Goal: Task Accomplishment & Management: Manage account settings

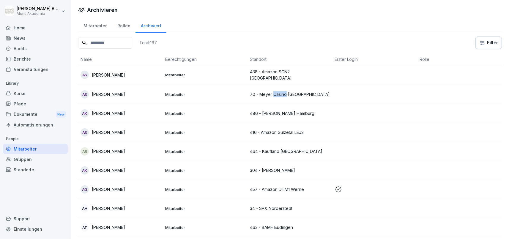
scroll to position [1065, 0]
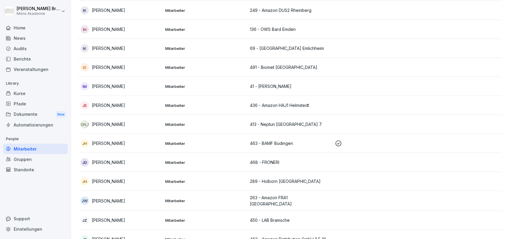
click at [35, 167] on div "Standorte" at bounding box center [35, 170] width 65 height 10
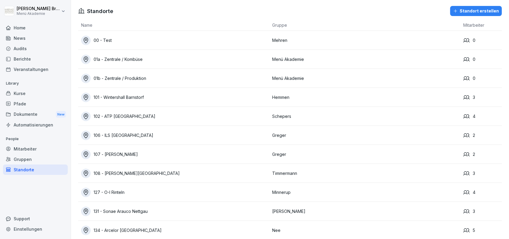
scroll to position [3975, 0]
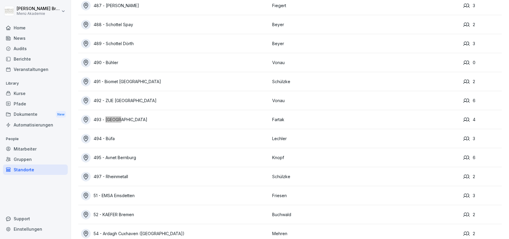
click at [119, 121] on div "493 - [GEOGRAPHIC_DATA]" at bounding box center [175, 120] width 188 height 10
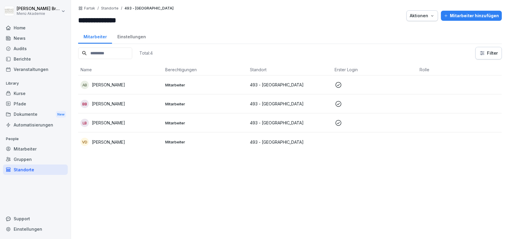
click at [120, 104] on p "[PERSON_NAME]" at bounding box center [108, 104] width 33 height 6
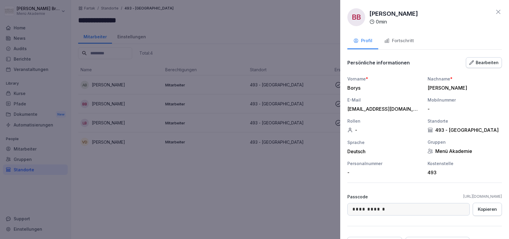
click at [404, 42] on div "Fortschritt" at bounding box center [400, 40] width 30 height 7
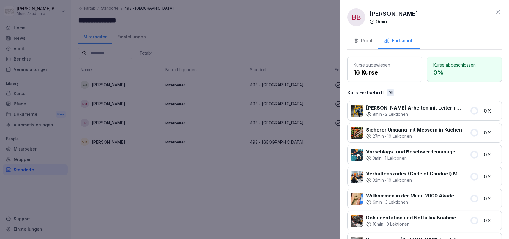
click at [174, 179] on div at bounding box center [254, 119] width 509 height 239
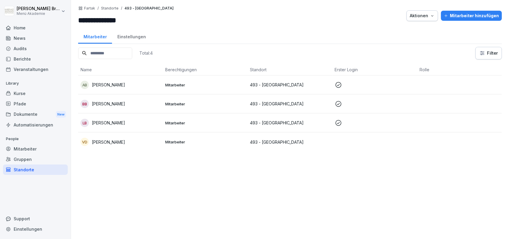
click at [104, 86] on p "[PERSON_NAME]" at bounding box center [108, 85] width 33 height 6
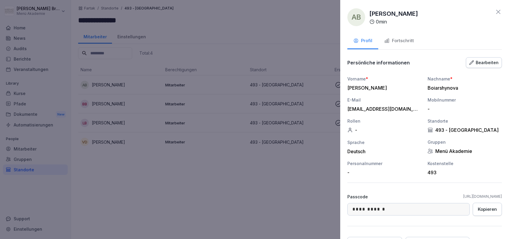
click at [403, 36] on button "Fortschritt" at bounding box center [400, 41] width 42 height 16
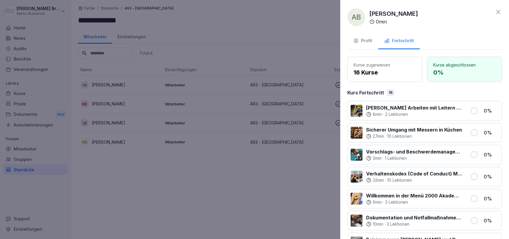
click at [265, 142] on div at bounding box center [254, 119] width 509 height 239
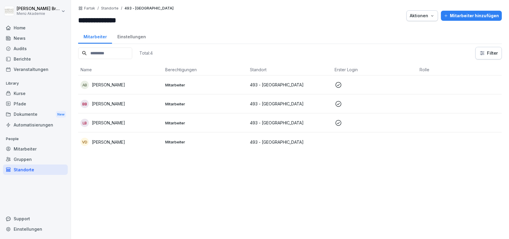
click at [125, 122] on p "[PERSON_NAME]" at bounding box center [108, 123] width 33 height 6
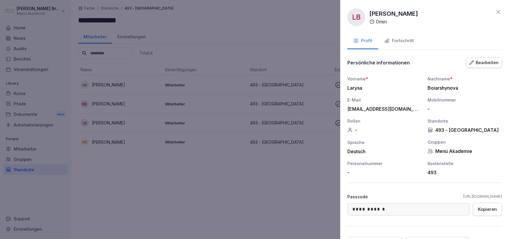
click at [404, 38] on div "Fortschritt" at bounding box center [400, 40] width 30 height 7
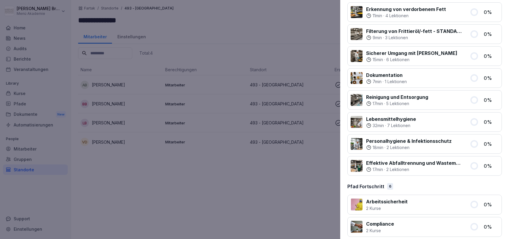
scroll to position [369, 0]
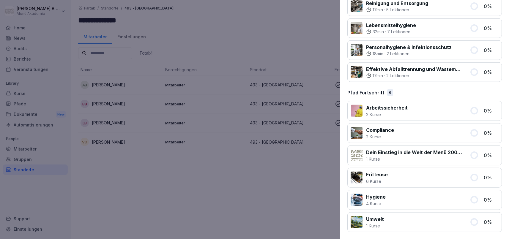
click at [123, 145] on div at bounding box center [254, 119] width 509 height 239
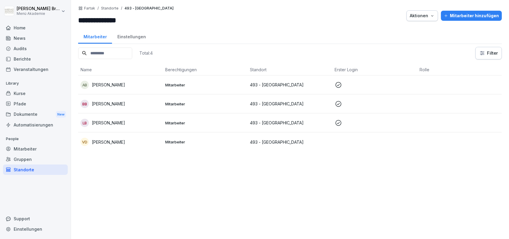
click at [118, 139] on p "[PERSON_NAME]" at bounding box center [108, 142] width 33 height 6
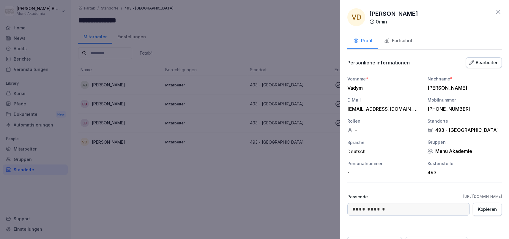
click at [410, 48] on button "Fortschritt" at bounding box center [400, 41] width 42 height 16
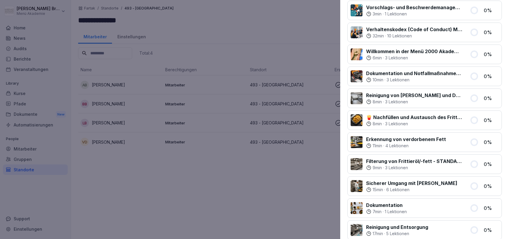
scroll to position [128, 0]
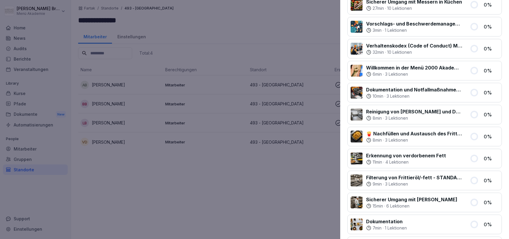
click at [280, 205] on div at bounding box center [254, 119] width 509 height 239
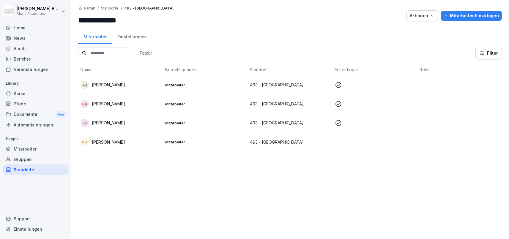
drag, startPoint x: 105, startPoint y: 135, endPoint x: 96, endPoint y: 140, distance: 10.3
click at [104, 136] on td "VD [PERSON_NAME]" at bounding box center [120, 142] width 85 height 19
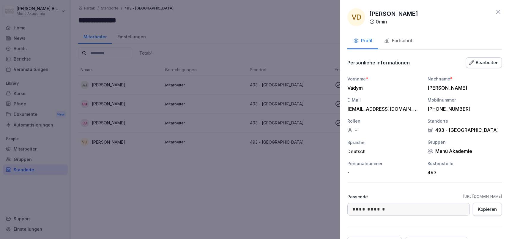
click at [388, 46] on button "Fortschritt" at bounding box center [400, 41] width 42 height 16
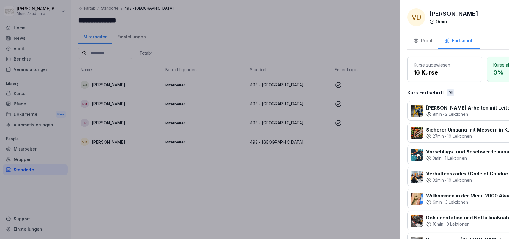
click at [304, 199] on div at bounding box center [254, 119] width 509 height 239
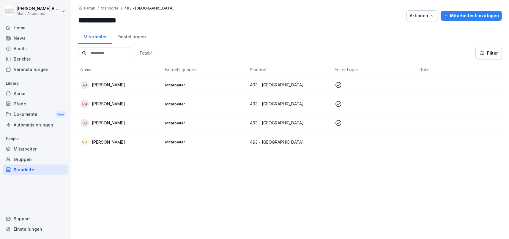
click at [125, 100] on div "BB [PERSON_NAME]" at bounding box center [121, 104] width 80 height 8
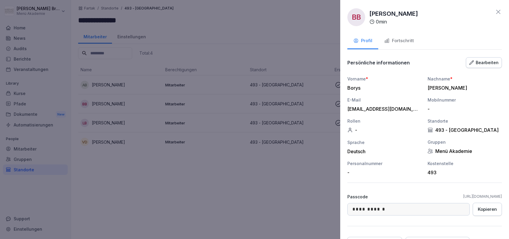
click at [195, 194] on div at bounding box center [254, 119] width 509 height 239
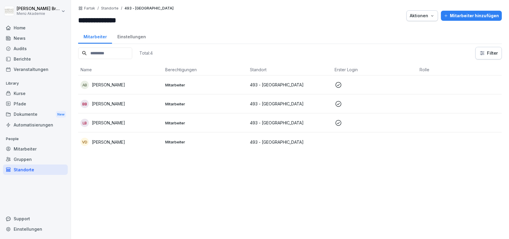
click at [100, 139] on p "[PERSON_NAME]" at bounding box center [108, 142] width 33 height 6
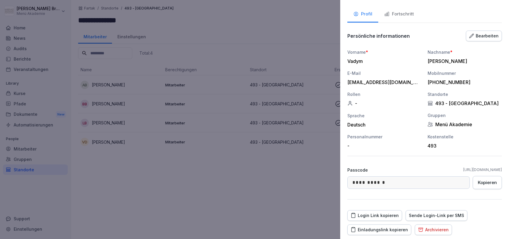
scroll to position [54, 0]
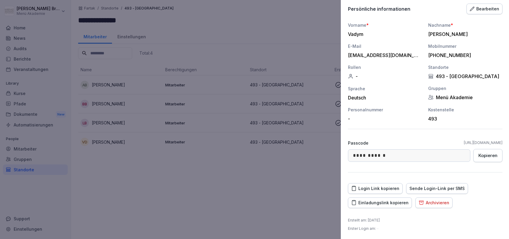
click at [205, 184] on div at bounding box center [254, 119] width 509 height 239
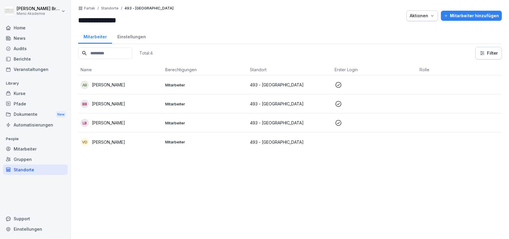
click at [114, 142] on p "[PERSON_NAME]" at bounding box center [108, 142] width 33 height 6
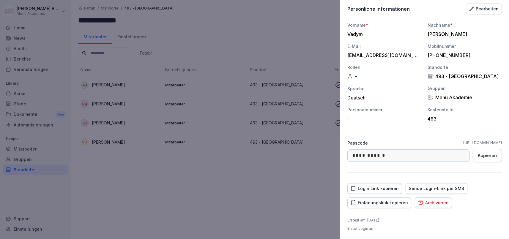
click at [391, 203] on div "Einladungslink kopieren" at bounding box center [379, 203] width 57 height 7
click at [77, 206] on div at bounding box center [254, 119] width 509 height 239
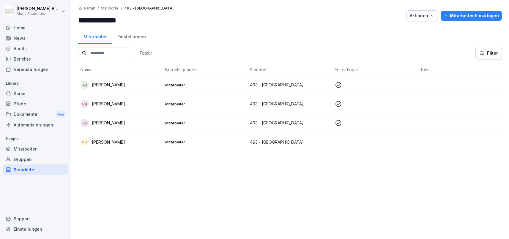
click at [24, 152] on div "Mitarbeiter" at bounding box center [35, 149] width 65 height 10
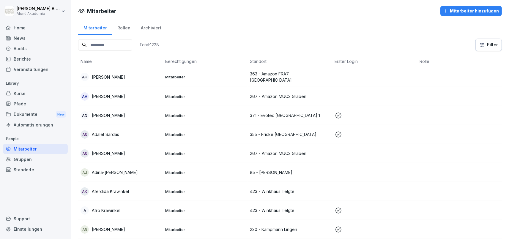
click at [29, 170] on div "Standorte" at bounding box center [35, 170] width 65 height 10
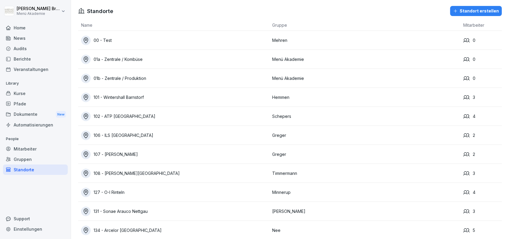
scroll to position [2300, 0]
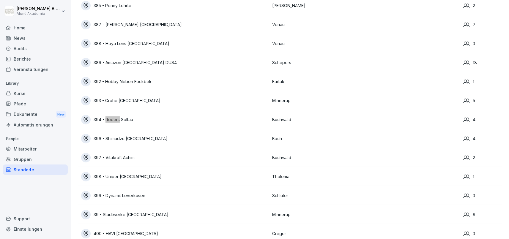
click at [131, 117] on div "394 - Röders Soltau" at bounding box center [175, 120] width 188 height 10
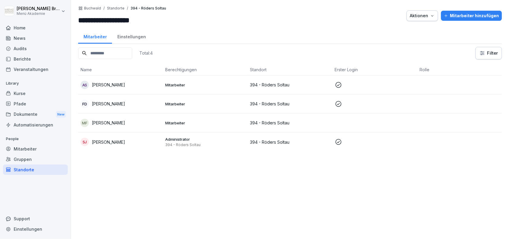
click at [177, 138] on p "Administrator" at bounding box center [205, 139] width 80 height 5
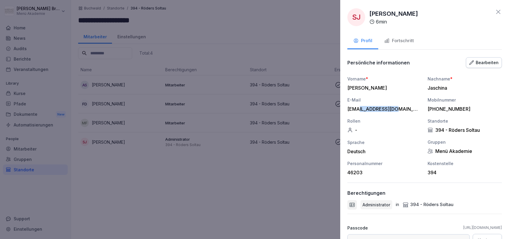
drag, startPoint x: 398, startPoint y: 110, endPoint x: 361, endPoint y: 111, distance: 37.5
click at [361, 111] on div "[EMAIL_ADDRESS][DOMAIN_NAME]" at bounding box center [383, 109] width 71 height 6
drag, startPoint x: 463, startPoint y: 205, endPoint x: 366, endPoint y: 204, distance: 97.3
click at [366, 204] on div "Administrator in 394 - Röders Soltau" at bounding box center [425, 205] width 155 height 10
click at [191, 207] on div at bounding box center [254, 119] width 509 height 239
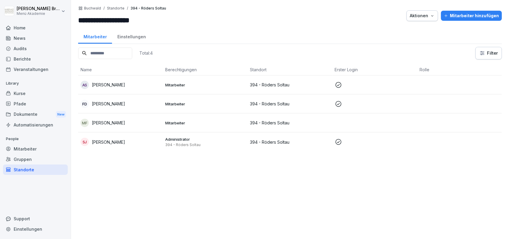
click at [38, 147] on div "Mitarbeiter" at bounding box center [35, 149] width 65 height 10
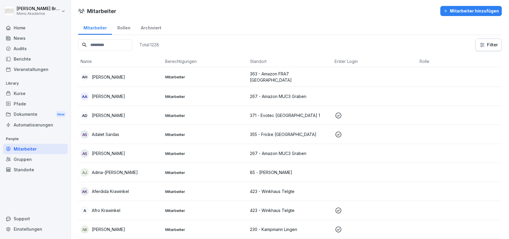
click at [126, 44] on input at bounding box center [105, 45] width 54 height 12
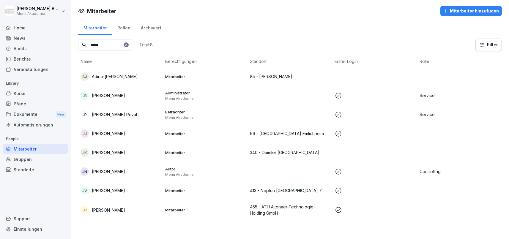
type input "*****"
click at [110, 113] on p "[PERSON_NAME] Privat" at bounding box center [115, 115] width 46 height 6
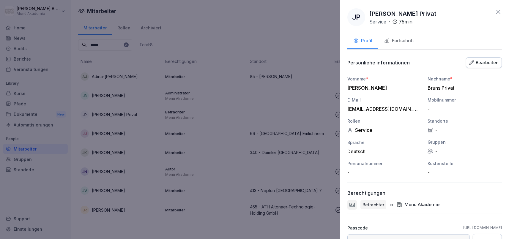
click at [474, 64] on icon "button" at bounding box center [472, 62] width 5 height 5
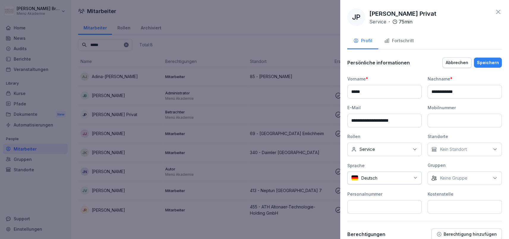
scroll to position [129, 0]
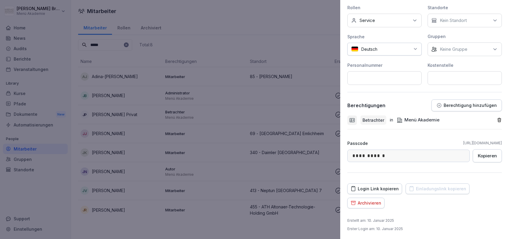
click at [499, 120] on icon "button" at bounding box center [499, 120] width 5 height 5
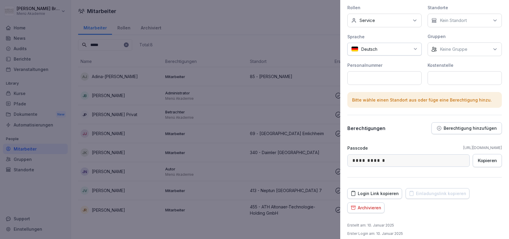
click at [485, 128] on p "Berechtigung hinzufügen" at bounding box center [470, 128] width 53 height 5
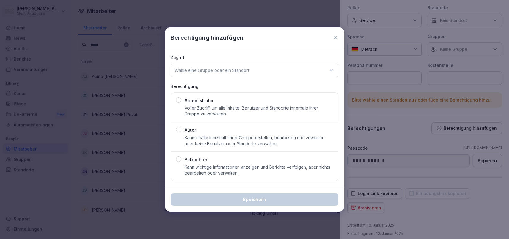
click at [203, 106] on p "Voller Zugriff, um alle Inhalte, Benutzer und Standorte innerhalb ihrer Gruppe …" at bounding box center [259, 111] width 149 height 12
click at [205, 70] on p "Wähle eine Gruppe oder ein Standort" at bounding box center [212, 71] width 75 height 6
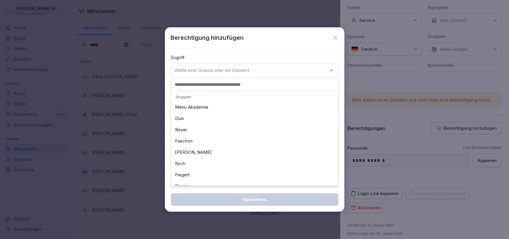
click at [203, 105] on div "Menü Akademie" at bounding box center [255, 107] width 164 height 11
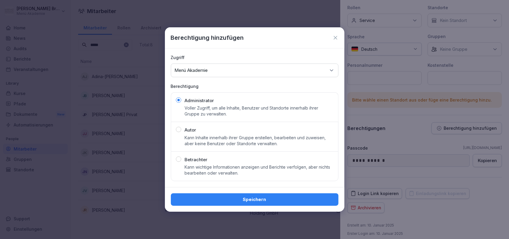
click at [236, 200] on div "Speichern" at bounding box center [255, 200] width 158 height 7
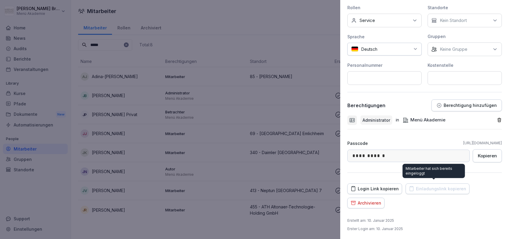
scroll to position [0, 0]
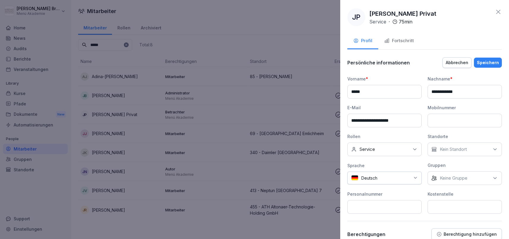
click at [491, 61] on div "Speichern" at bounding box center [488, 62] width 22 height 7
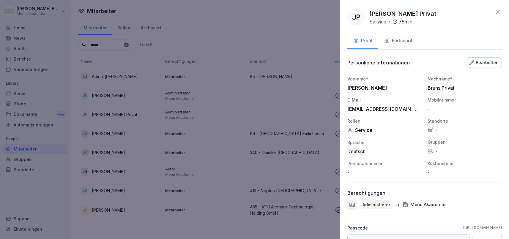
click at [311, 34] on div at bounding box center [254, 119] width 509 height 239
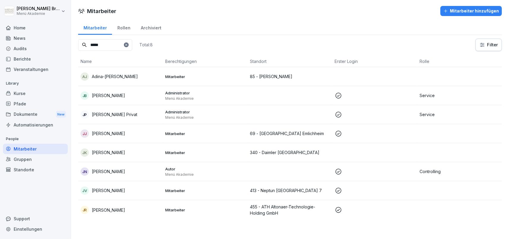
click at [107, 115] on p "[PERSON_NAME] Privat" at bounding box center [115, 115] width 46 height 6
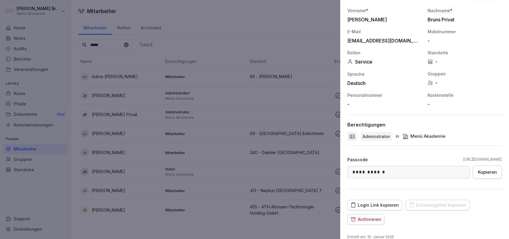
scroll to position [69, 0]
click at [250, 44] on div at bounding box center [254, 119] width 509 height 239
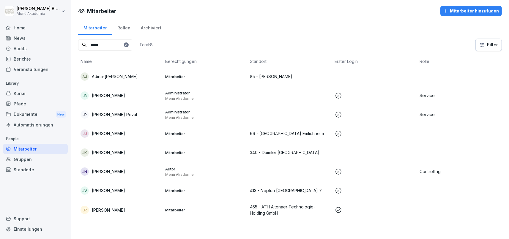
click at [25, 170] on div "Standorte" at bounding box center [35, 170] width 65 height 10
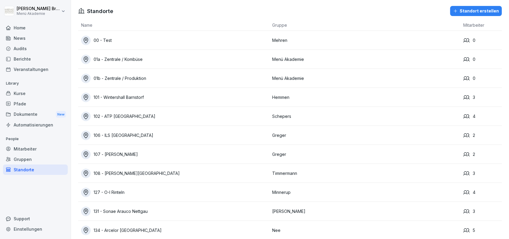
scroll to position [2300, 0]
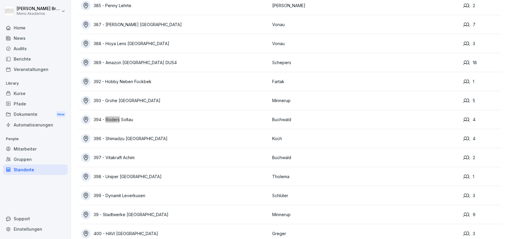
click at [124, 118] on div "394 - Röders Soltau" at bounding box center [175, 120] width 188 height 10
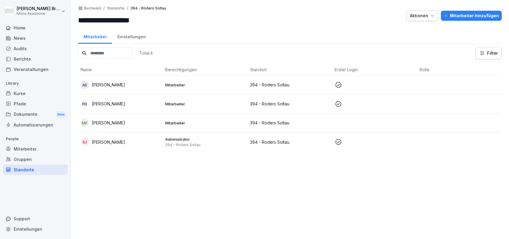
click at [113, 141] on p "[PERSON_NAME]" at bounding box center [108, 142] width 33 height 6
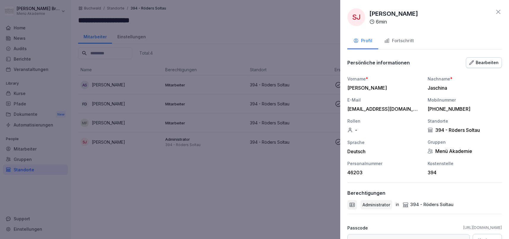
click at [278, 214] on div at bounding box center [254, 119] width 509 height 239
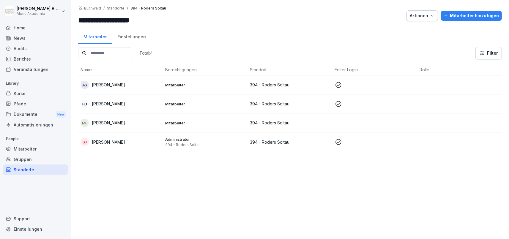
click at [97, 141] on p "[PERSON_NAME]" at bounding box center [108, 142] width 33 height 6
